Goal: Task Accomplishment & Management: Manage account settings

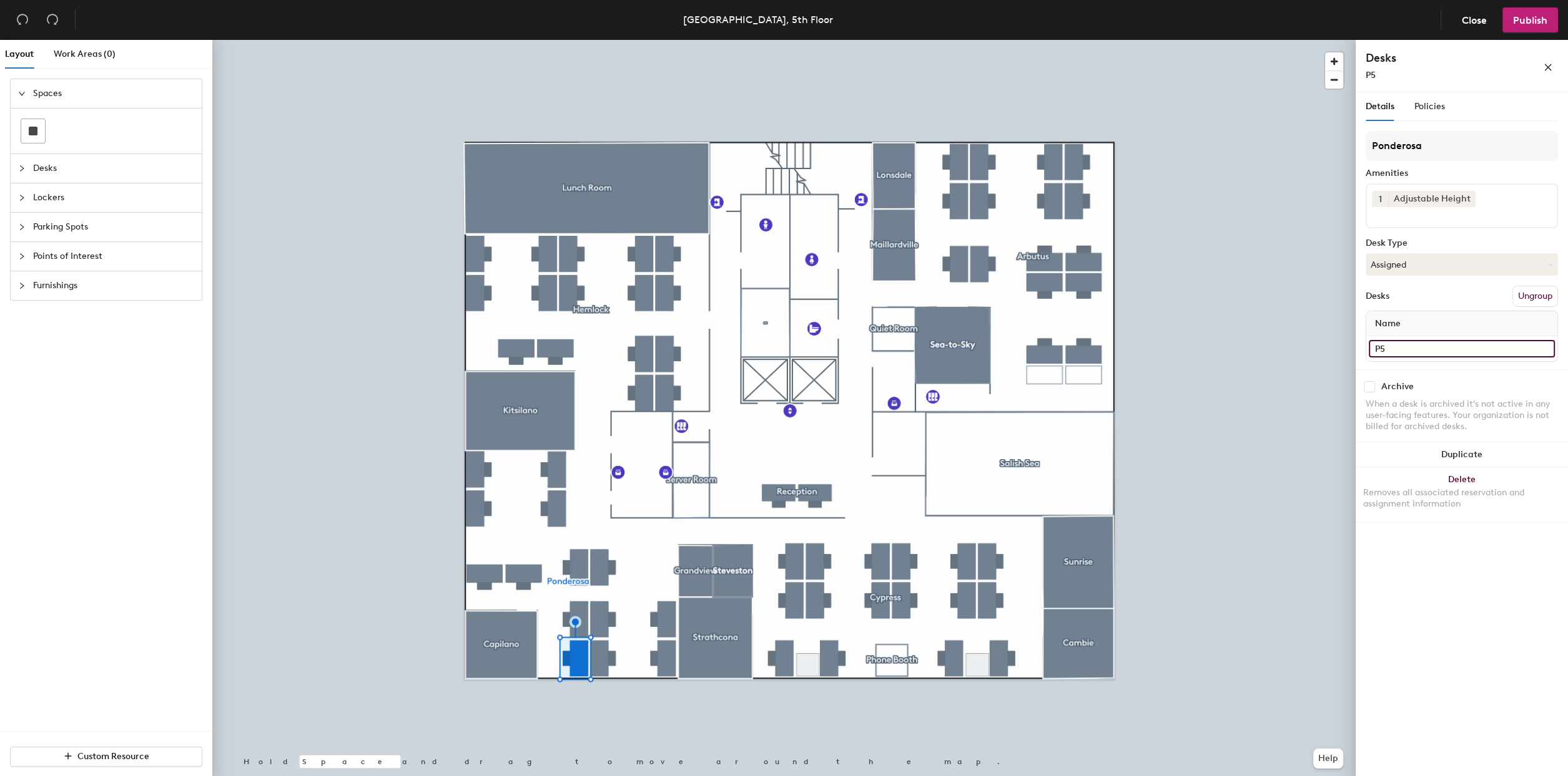
click at [1427, 343] on input "P5" at bounding box center [1461, 349] width 186 height 17
type input "P6"
click at [1545, 13] on button "Publish" at bounding box center [1530, 20] width 55 height 25
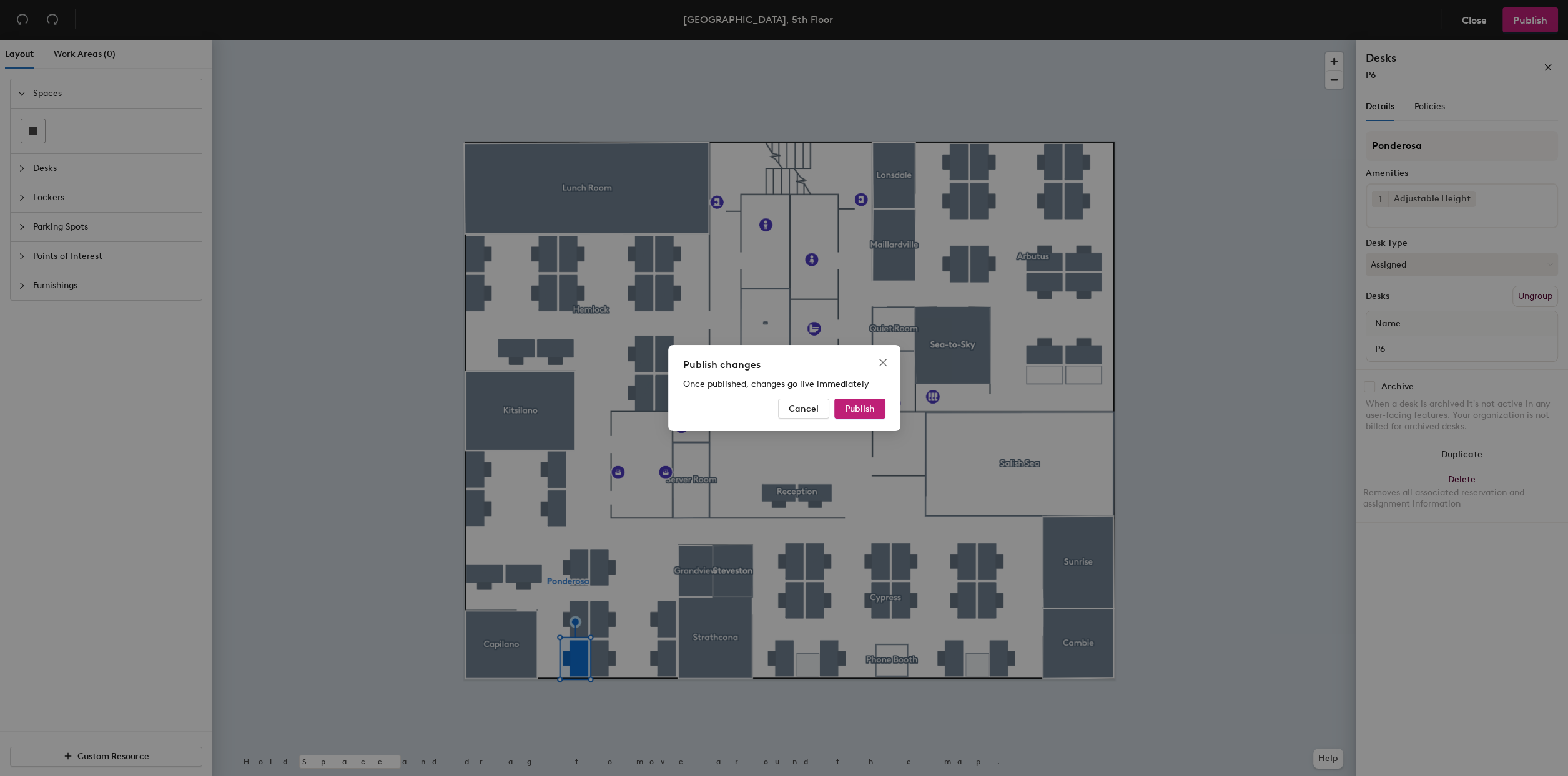
drag, startPoint x: 871, startPoint y: 406, endPoint x: 937, endPoint y: 409, distance: 66.1
click at [870, 407] on span "Publish" at bounding box center [859, 408] width 30 height 10
